Goal: Information Seeking & Learning: Find specific page/section

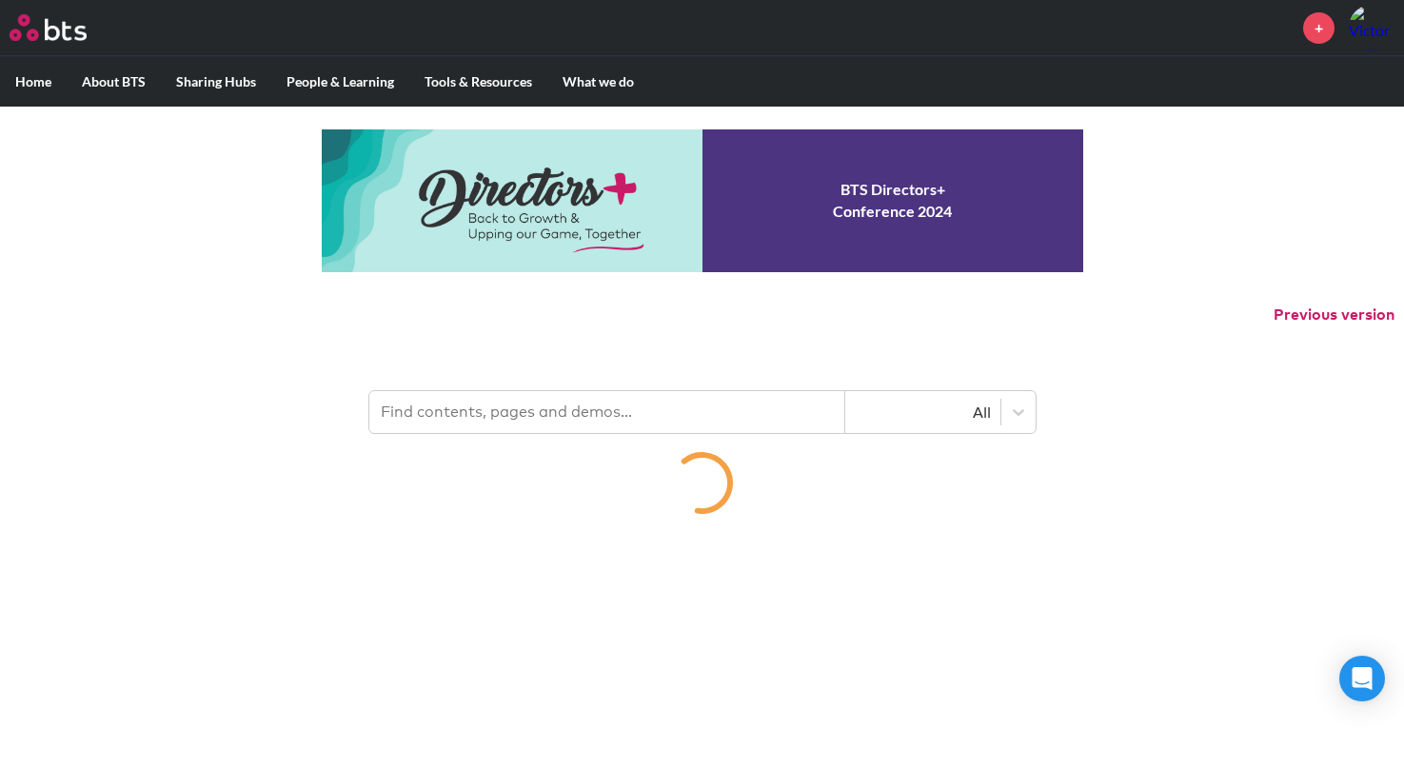
click at [513, 404] on input "text" at bounding box center [607, 412] width 476 height 42
type input "L"
click at [545, 402] on input "text" at bounding box center [607, 412] width 476 height 42
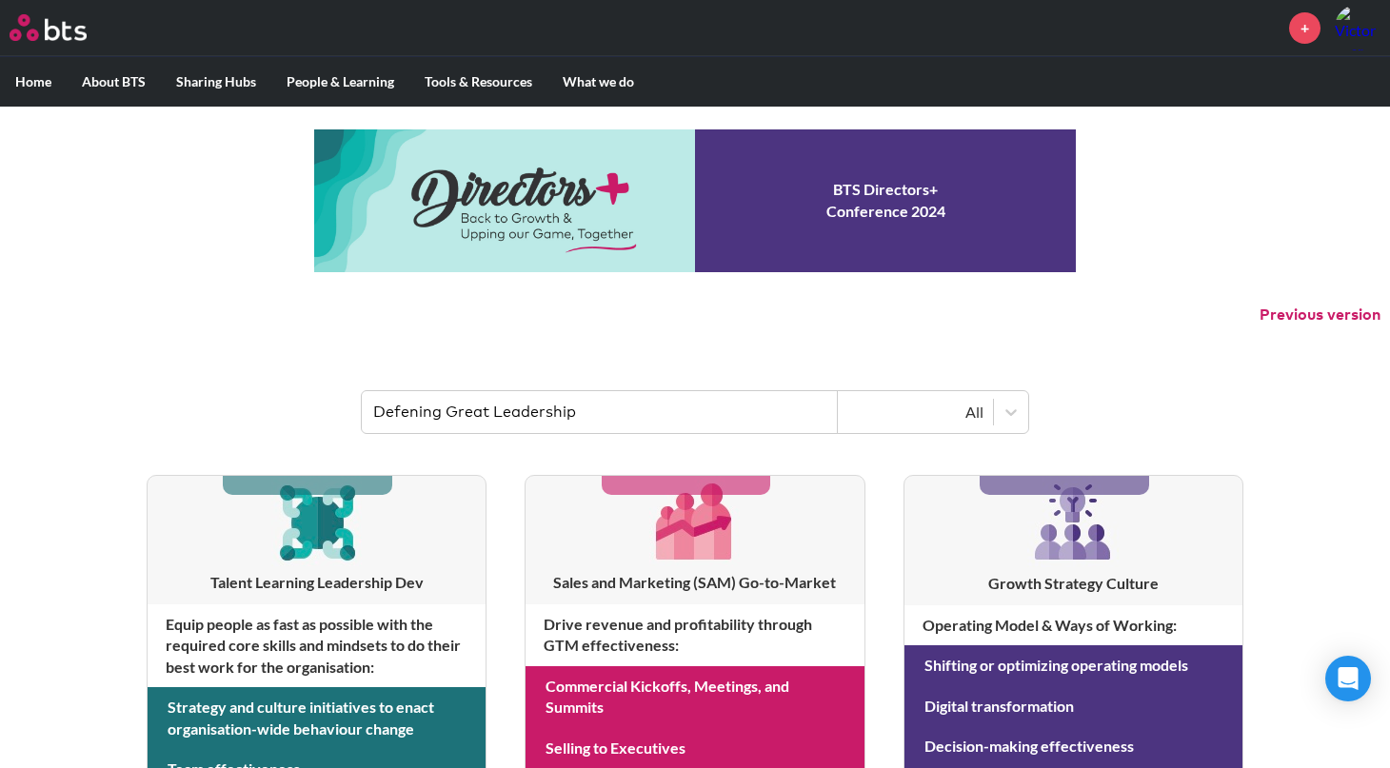
click at [927, 414] on div "All" at bounding box center [915, 412] width 136 height 21
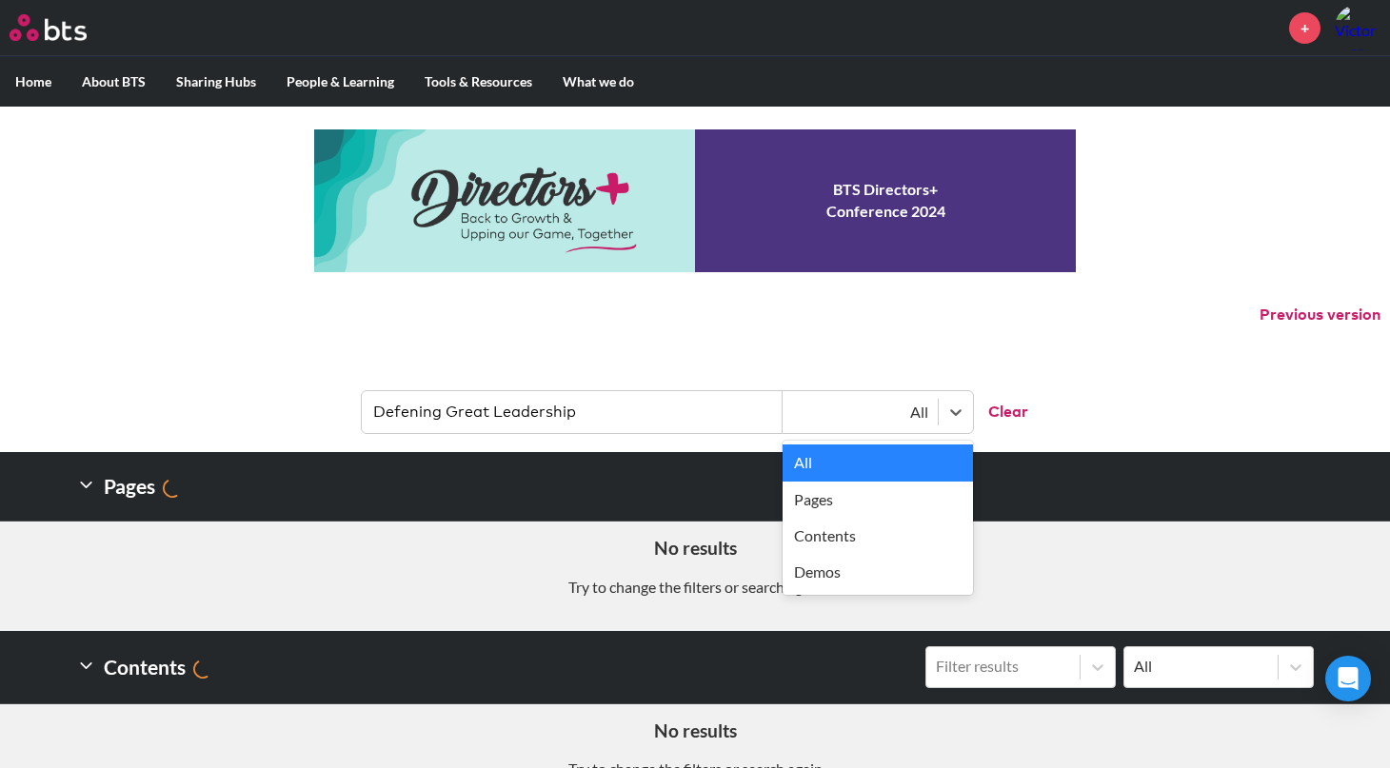
click at [1067, 353] on header "Defening Great Leadership option All selected, 1 of 4. 4 results available. Use…" at bounding box center [695, 402] width 1390 height 99
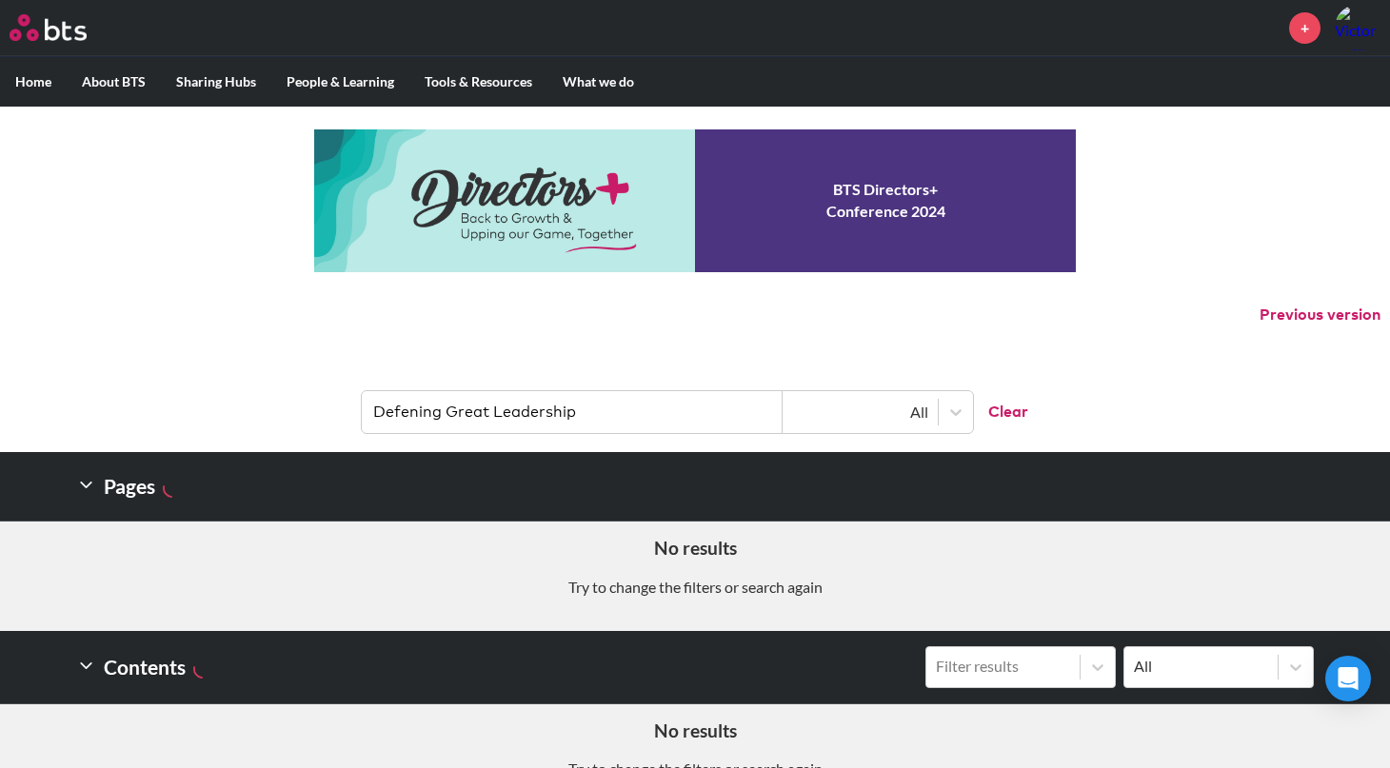
click at [588, 413] on input "Defening Great Leadership" at bounding box center [572, 412] width 421 height 42
click at [405, 414] on input "Defening Great Leadership" at bounding box center [572, 412] width 421 height 42
type input "Defining Great Leadership"
click at [603, 409] on input "Defining Great Leadership" at bounding box center [572, 412] width 421 height 42
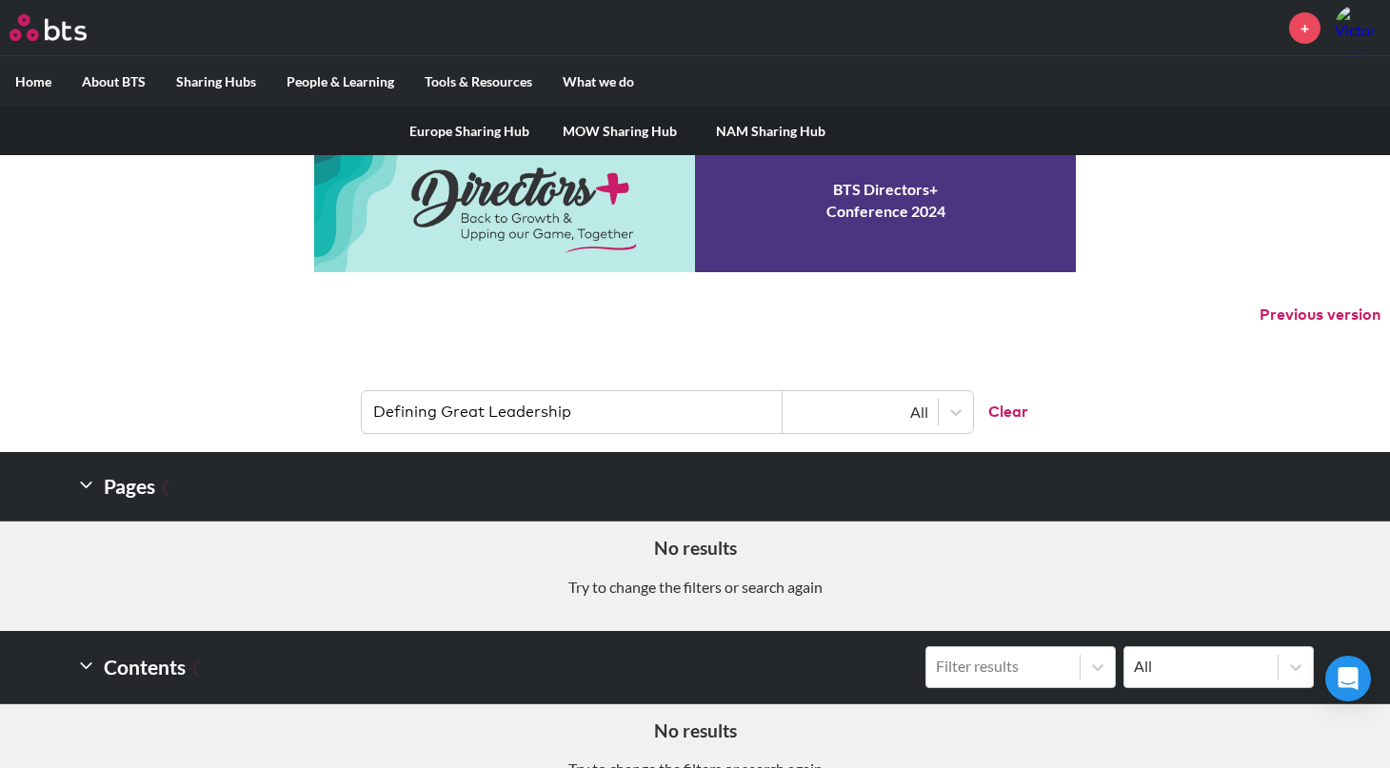
click at [643, 128] on link "MOW Sharing Hub" at bounding box center [620, 132] width 150 height 50
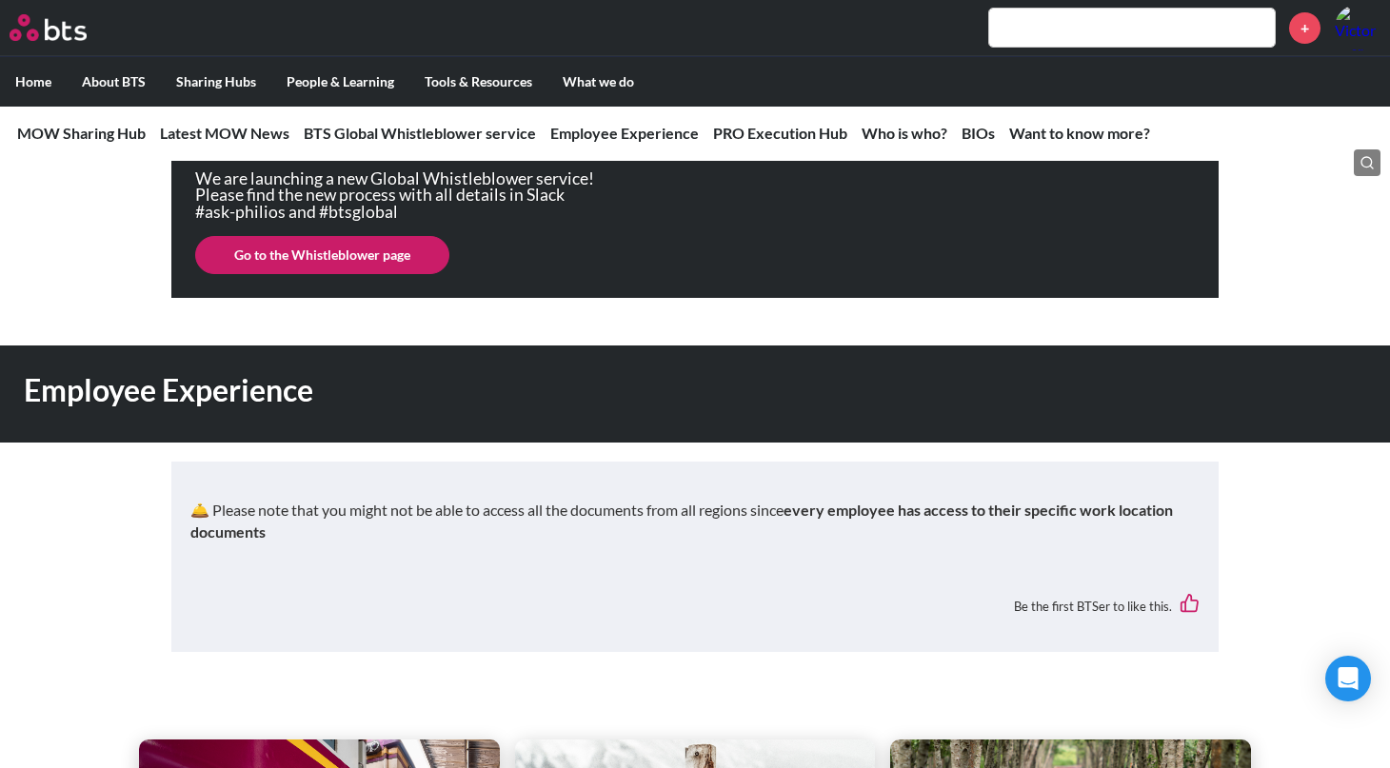
scroll to position [1191, 0]
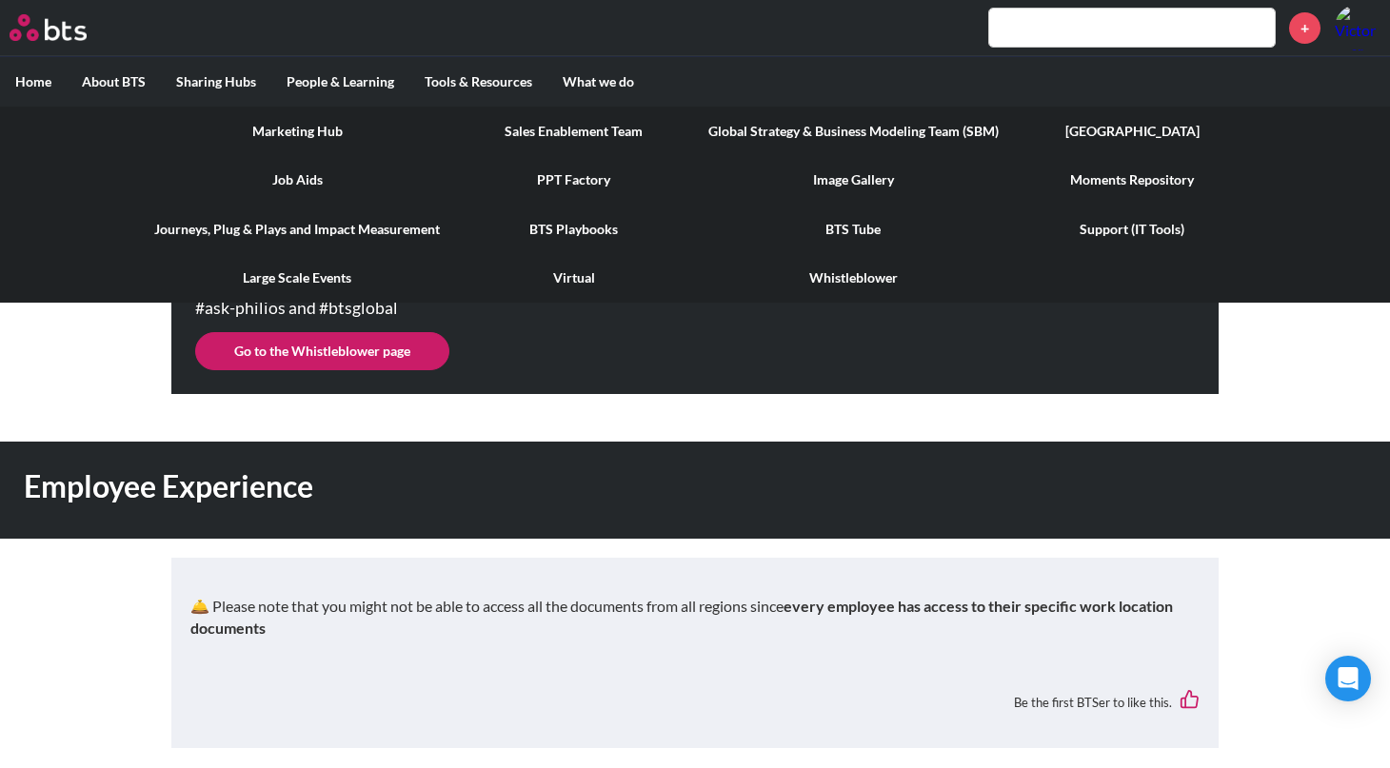
click at [563, 229] on link "BTS Playbooks" at bounding box center [574, 230] width 238 height 50
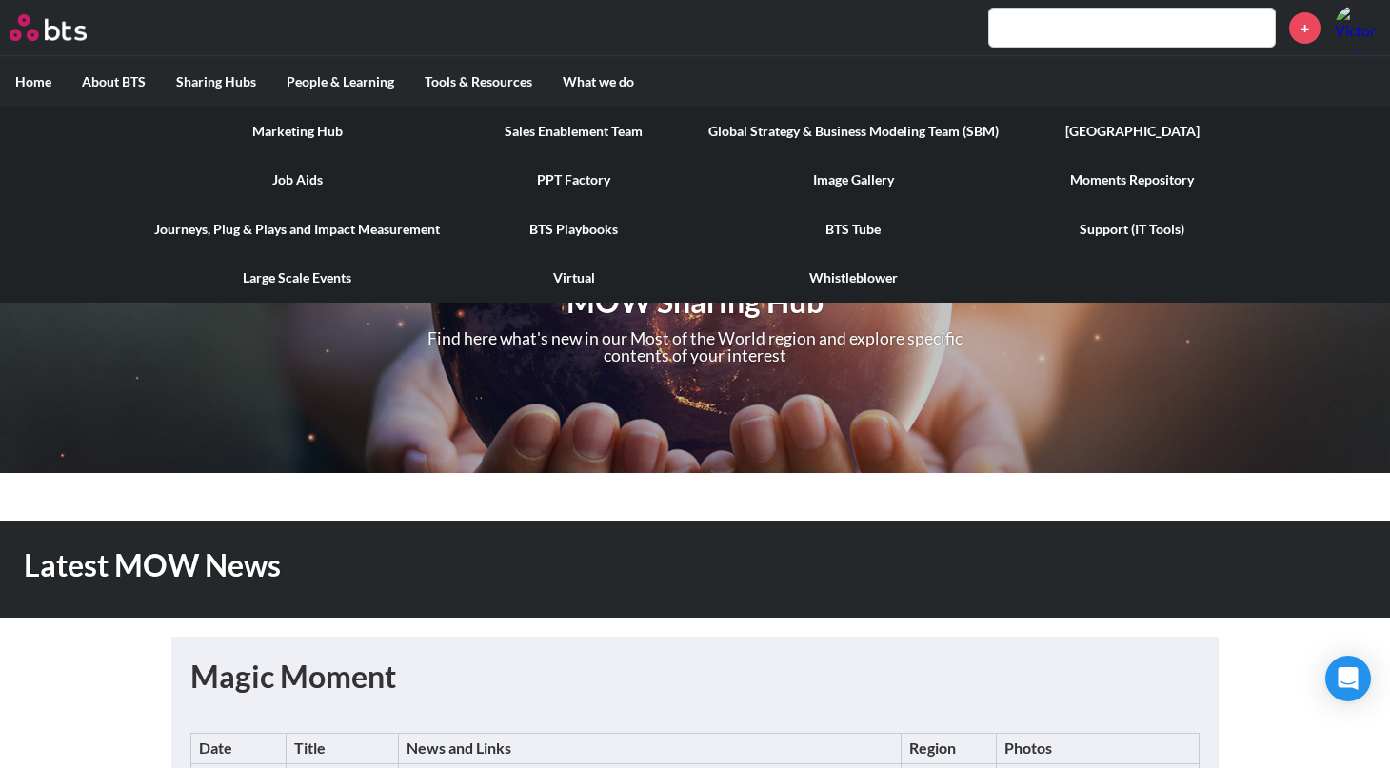
click at [311, 169] on link "Job Aids" at bounding box center [297, 180] width 316 height 50
